Goal: Check status: Check status

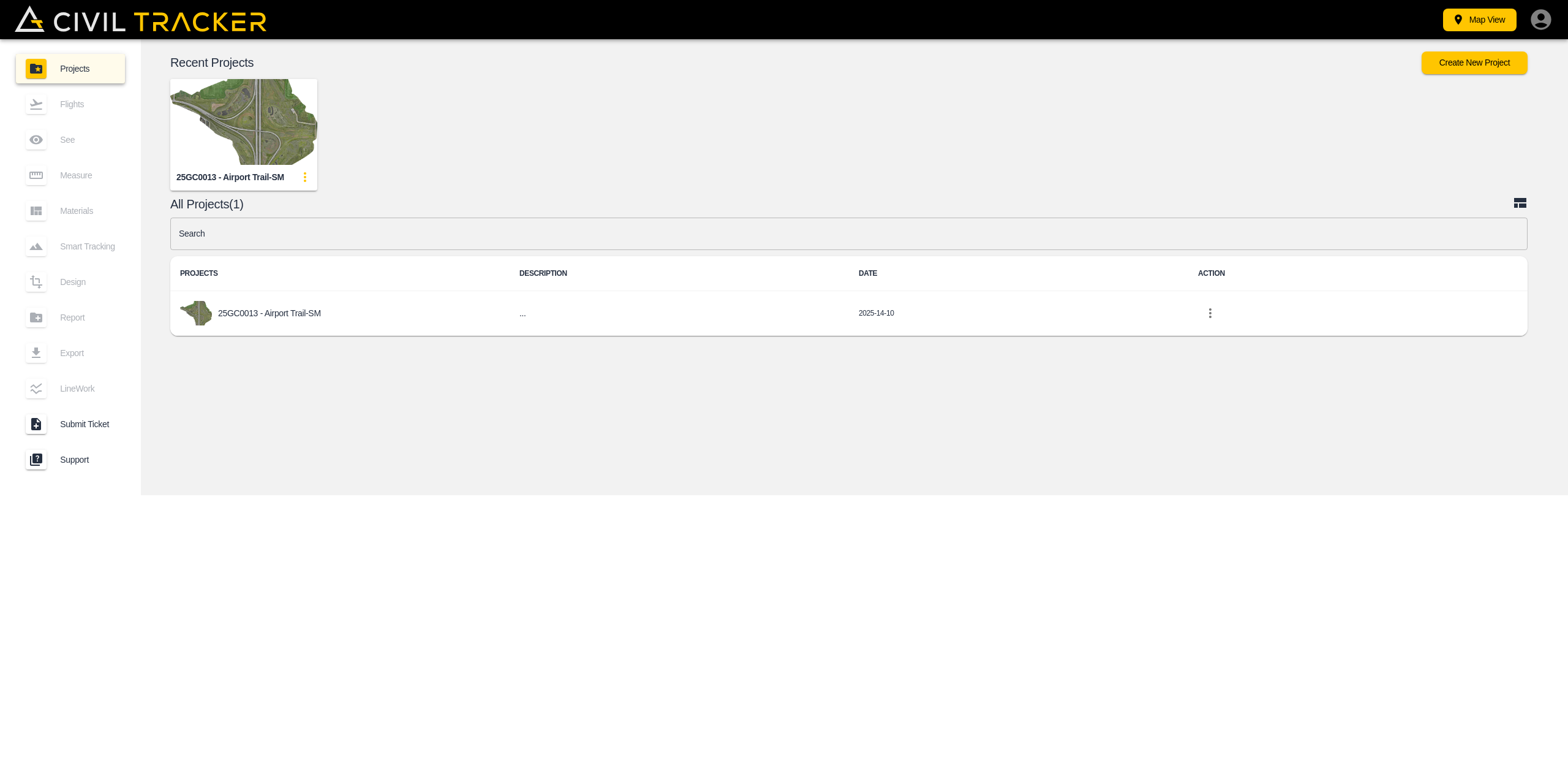
click at [240, 132] on img "button" at bounding box center [243, 122] width 147 height 86
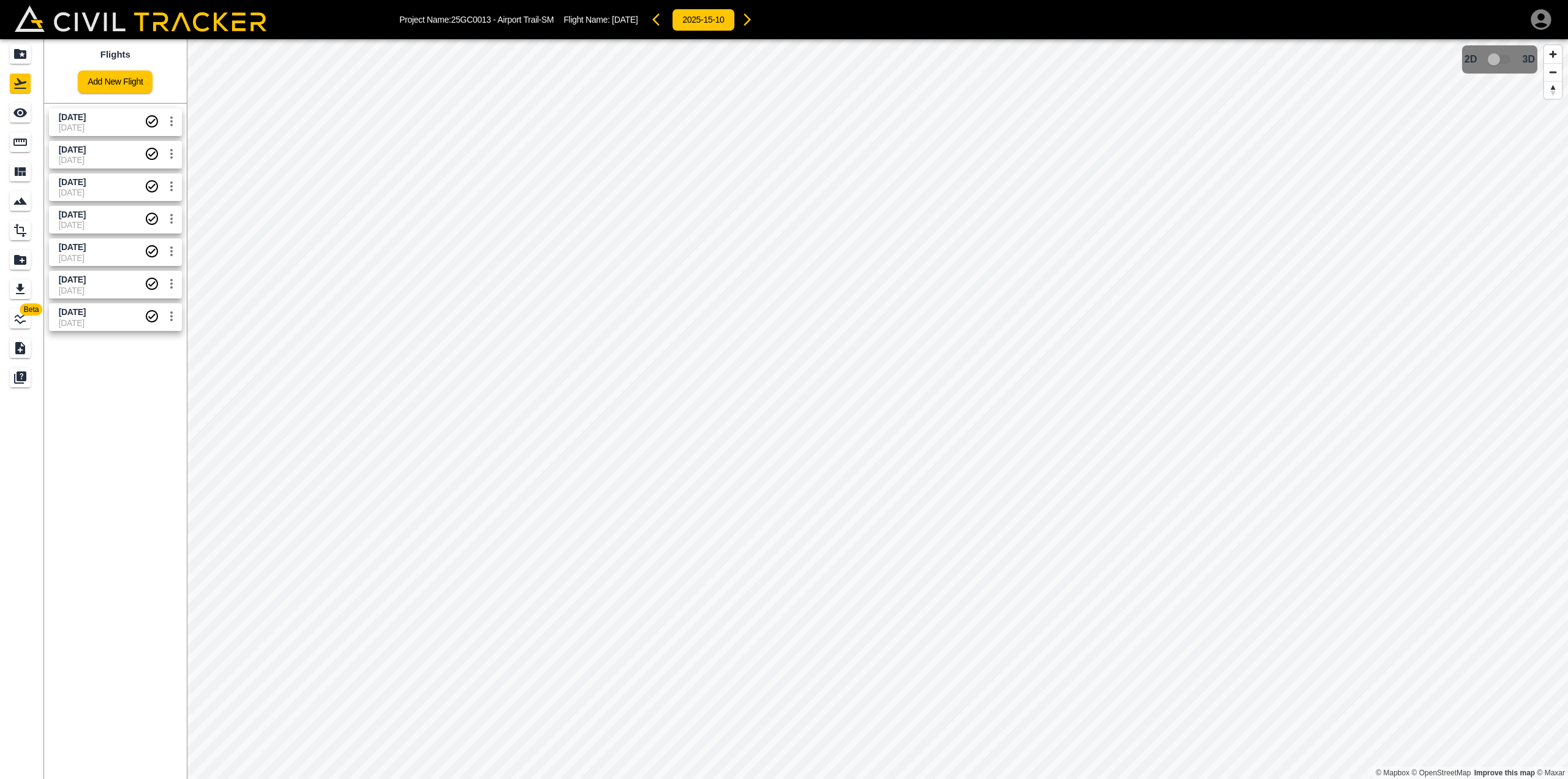
click at [81, 127] on span "[DATE]" at bounding box center [101, 127] width 86 height 10
click at [88, 121] on div "[DATE]" at bounding box center [74, 132] width 33 height 22
click at [117, 190] on span "[DATE]" at bounding box center [101, 192] width 86 height 10
click at [1503, 59] on input "checkbox" at bounding box center [1493, 59] width 70 height 24
click at [26, 320] on icon "LineWork" at bounding box center [20, 318] width 14 height 14
